Goal: Download file/media

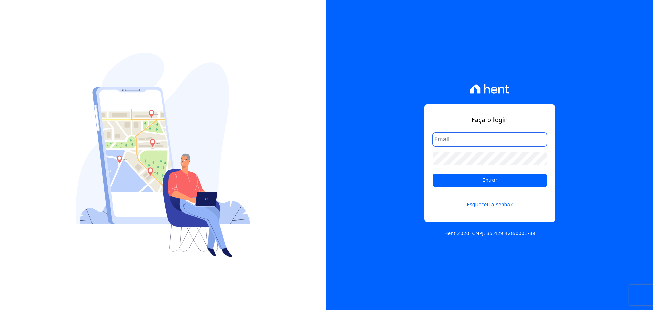
type input "[PERSON_NAME][EMAIL_ADDRESS][DOMAIN_NAME]"
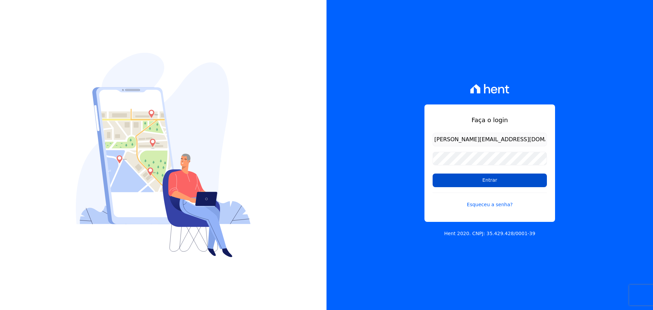
click at [472, 179] on input "Entrar" at bounding box center [490, 180] width 114 height 14
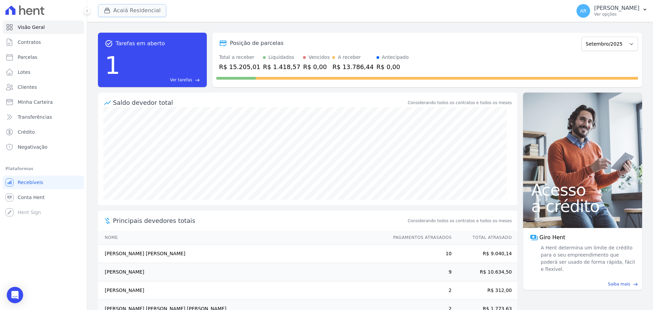
click at [124, 11] on button "Acaiá Residencial" at bounding box center [132, 10] width 68 height 13
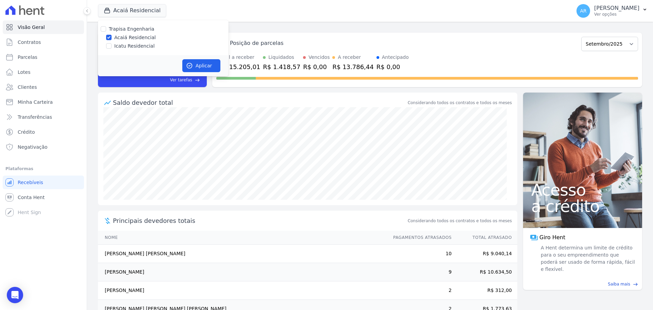
click at [120, 44] on label "Icatu Residencial" at bounding box center [134, 46] width 40 height 7
click at [112, 44] on input "Icatu Residencial" at bounding box center [108, 45] width 5 height 5
checkbox input "true"
click at [218, 70] on button "Aplicar" at bounding box center [201, 65] width 38 height 13
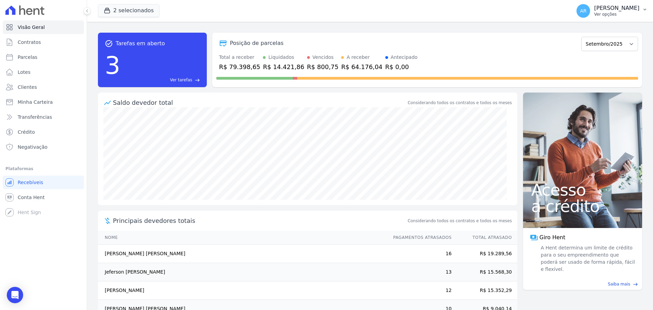
click at [603, 11] on p "[PERSON_NAME]" at bounding box center [616, 8] width 45 height 7
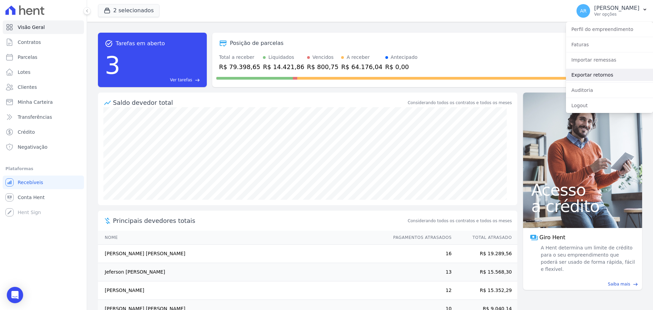
click at [589, 72] on link "Exportar retornos" at bounding box center [609, 75] width 87 height 12
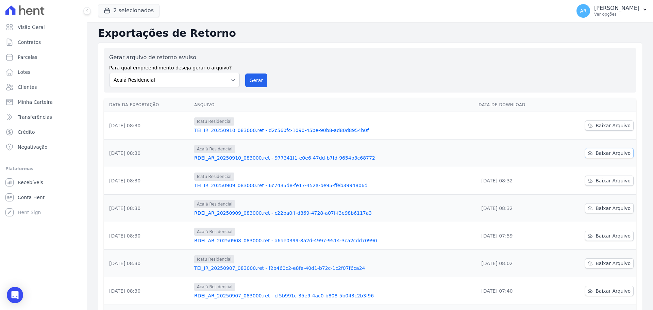
click at [591, 150] on link "Baixar Arquivo" at bounding box center [609, 153] width 49 height 10
click at [614, 128] on span "Baixar Arquivo" at bounding box center [613, 125] width 35 height 7
